Goal: Transaction & Acquisition: Purchase product/service

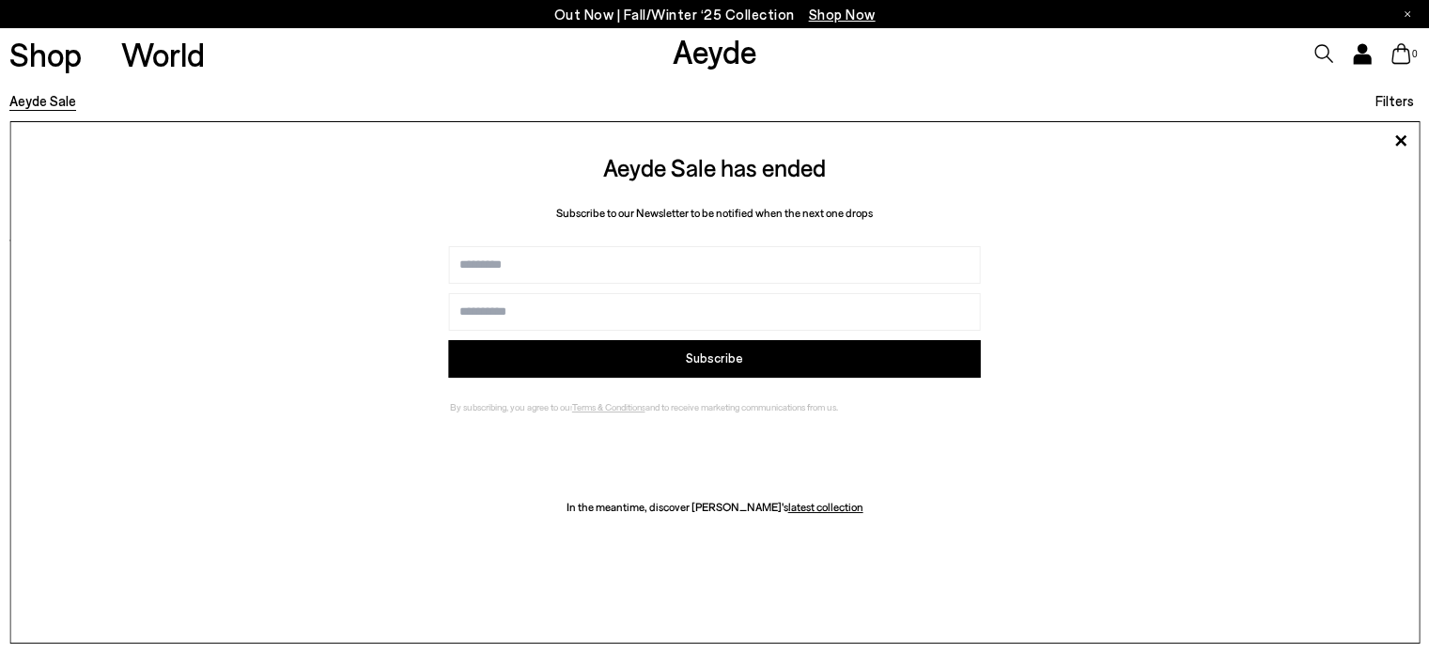
drag, startPoint x: 0, startPoint y: 0, endPoint x: 20, endPoint y: 102, distance: 104.3
click at [20, 102] on link "Aeyde Sale" at bounding box center [42, 100] width 67 height 17
click at [53, 58] on link "Shop" at bounding box center [45, 54] width 72 height 33
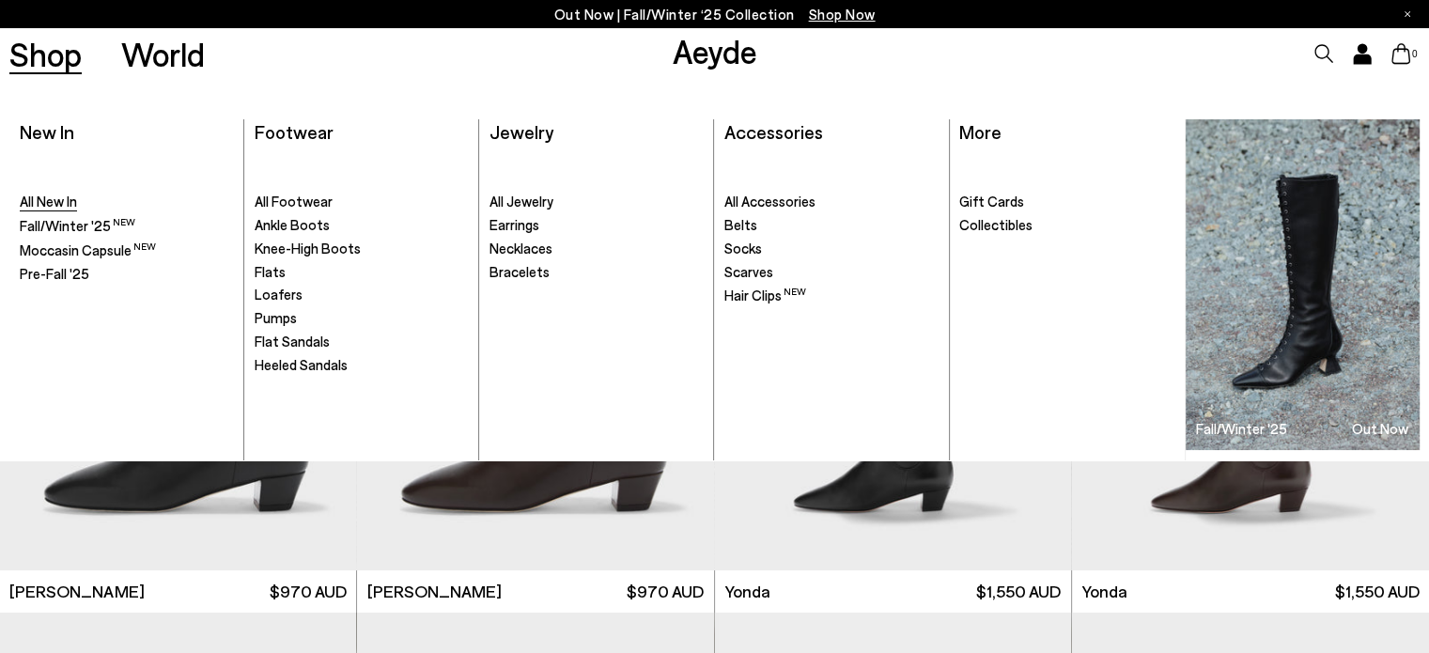
click at [46, 204] on span "All New In" at bounding box center [48, 201] width 57 height 17
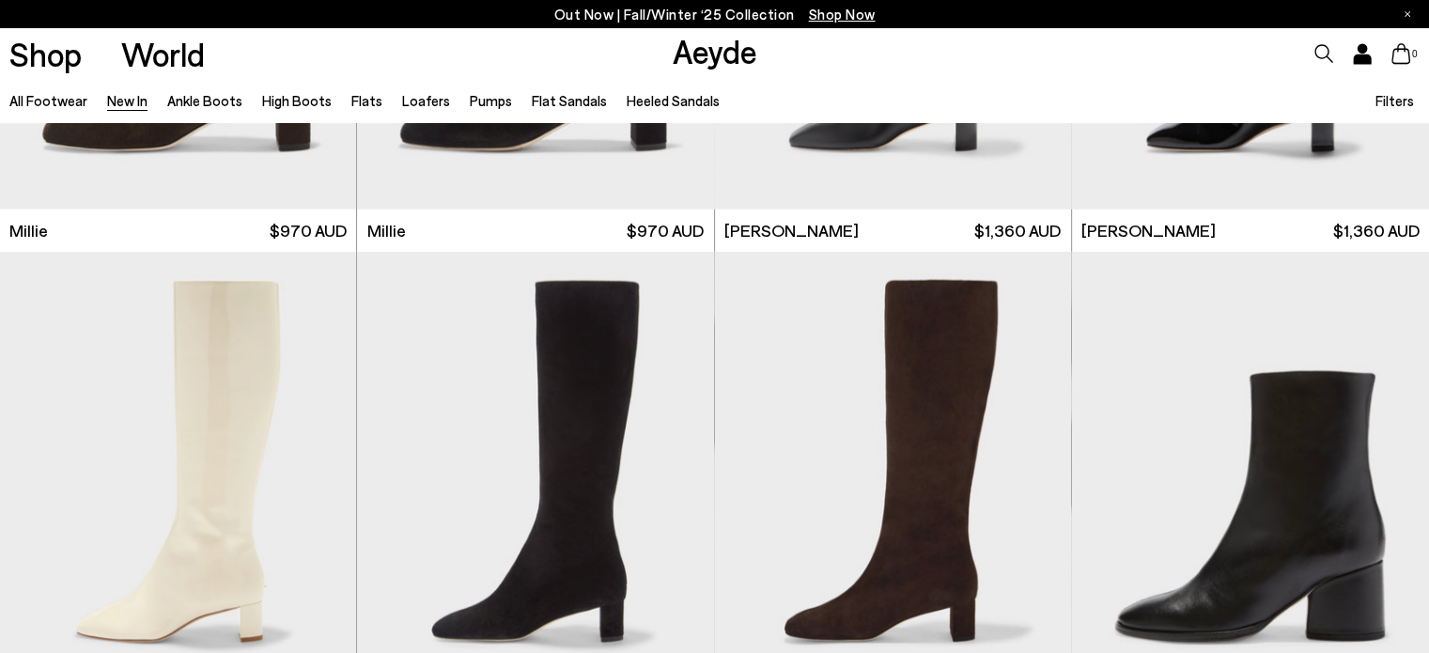
scroll to position [6300, 0]
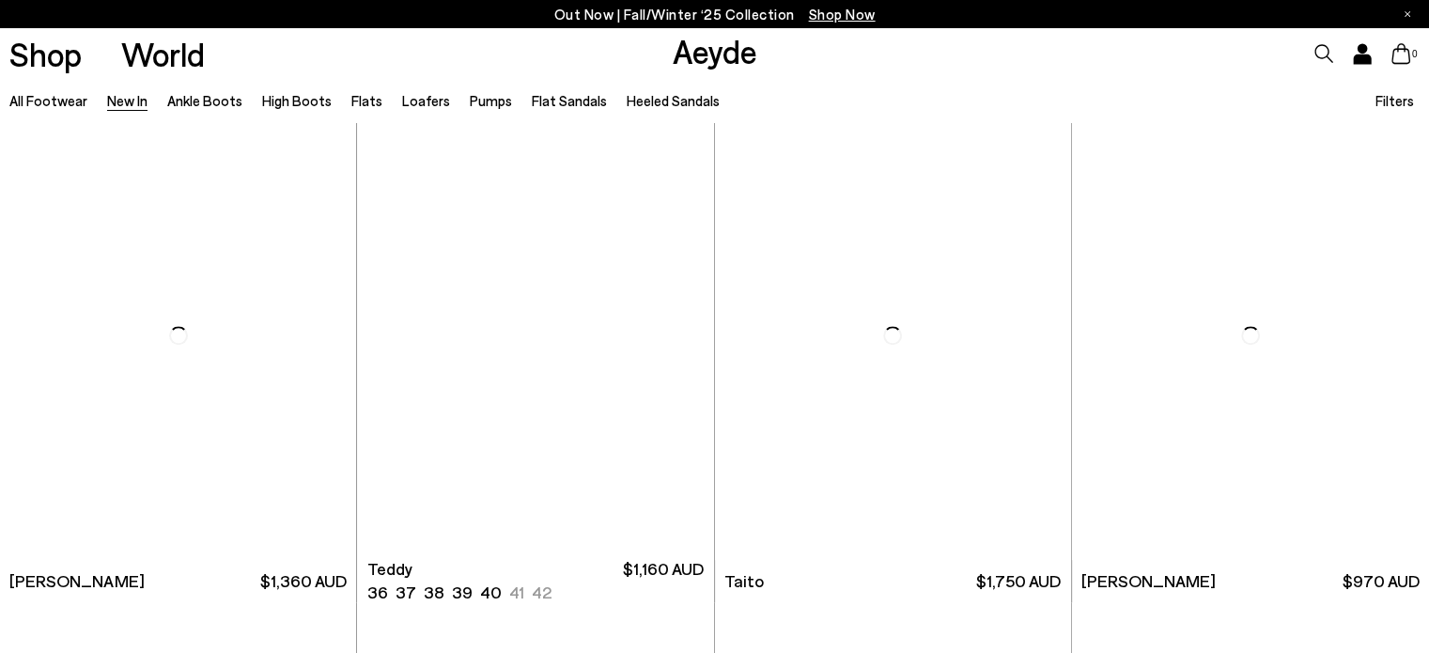
scroll to position [8887, 0]
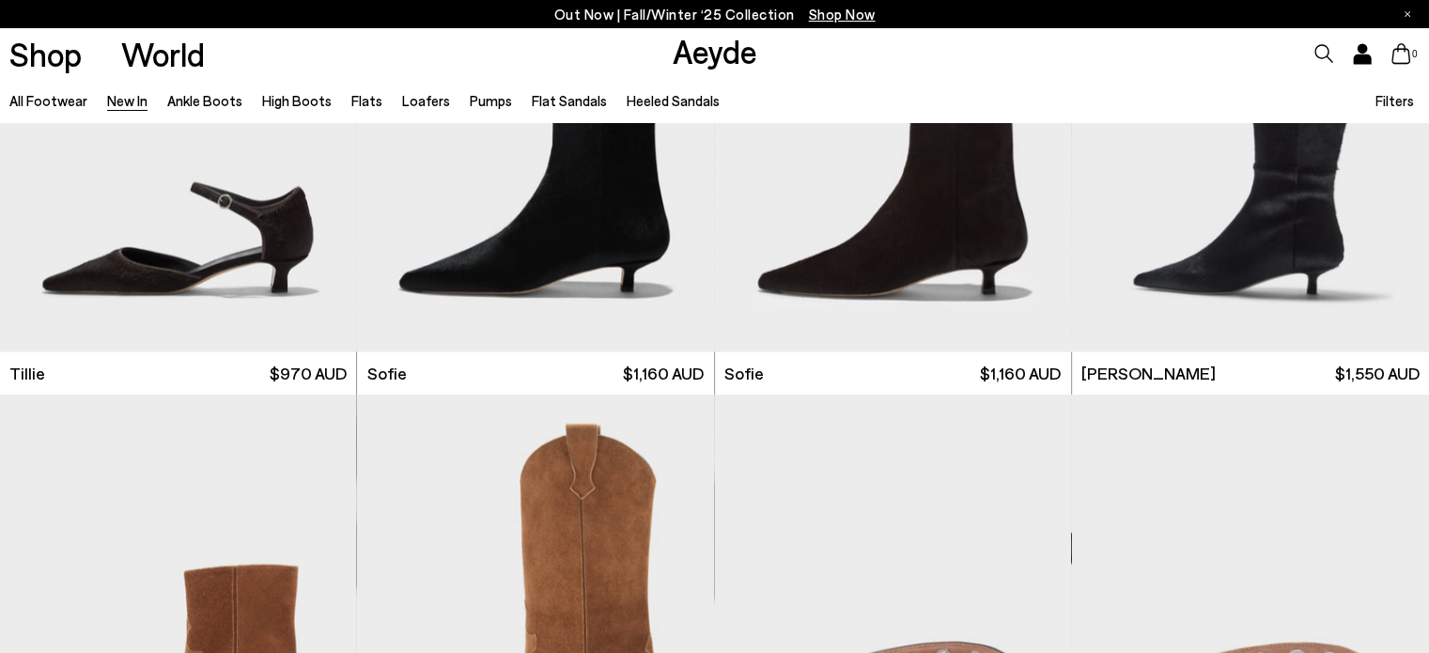
scroll to position [11555, 0]
